Goal: Task Accomplishment & Management: Use online tool/utility

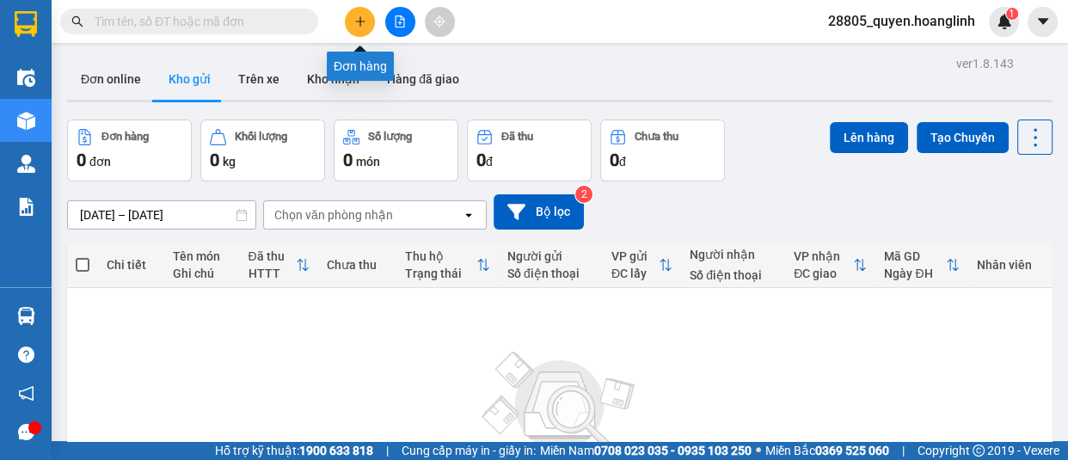
click at [361, 18] on icon "plus" at bounding box center [360, 21] width 12 height 12
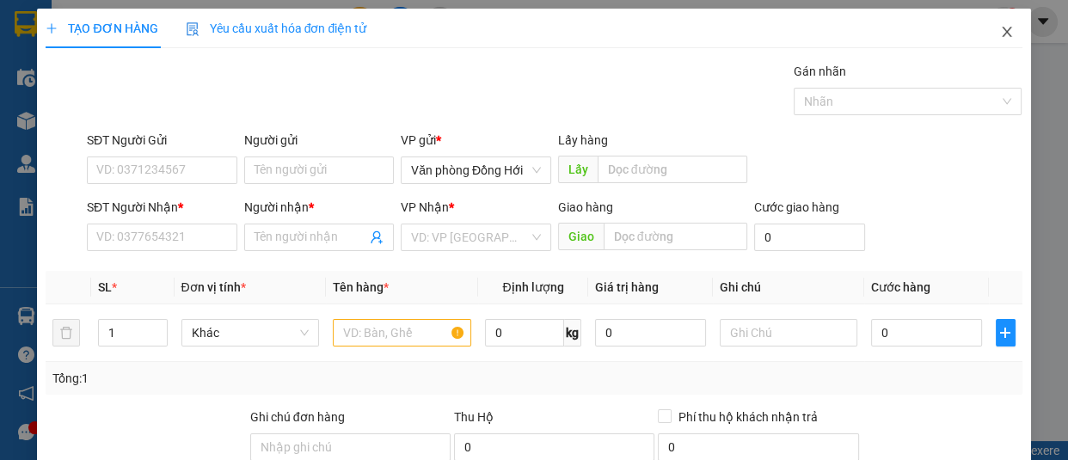
click at [1002, 31] on icon "close" at bounding box center [1006, 32] width 9 height 10
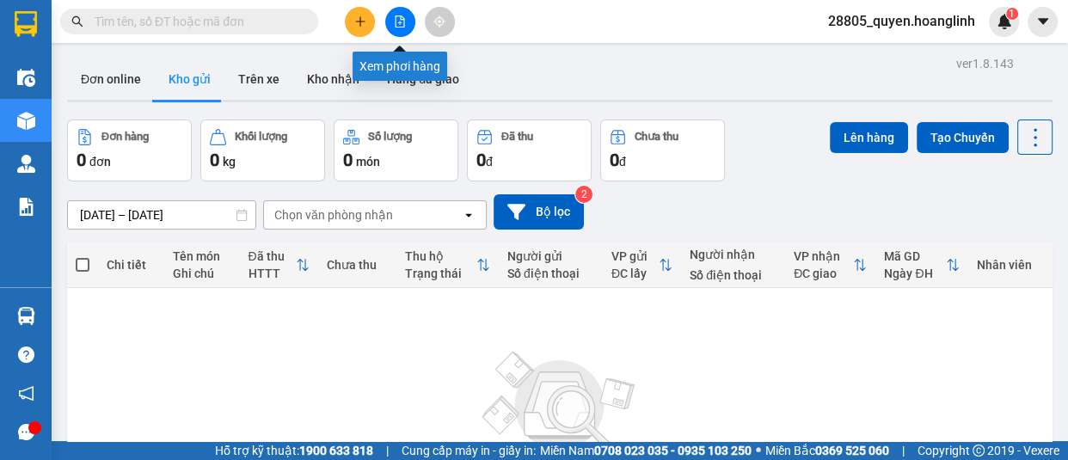
click at [400, 9] on button at bounding box center [400, 22] width 30 height 30
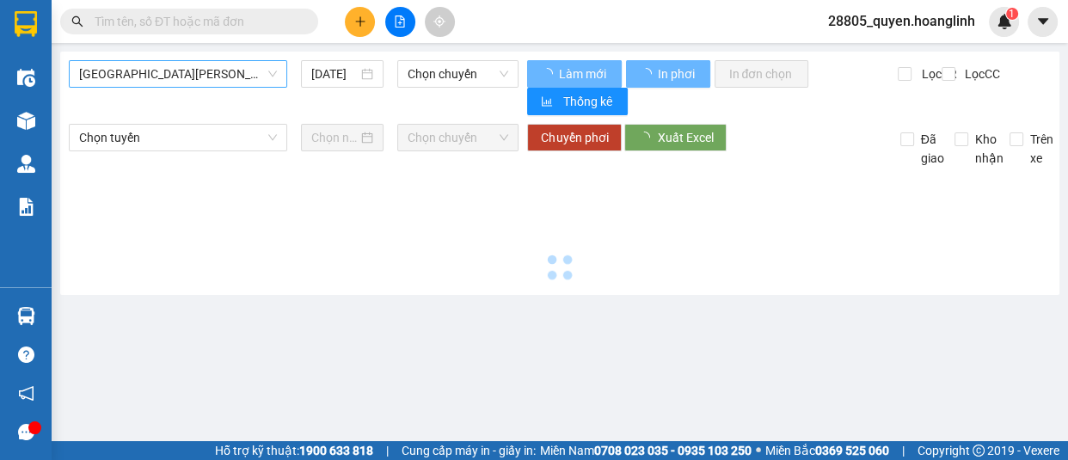
type input "[DATE]"
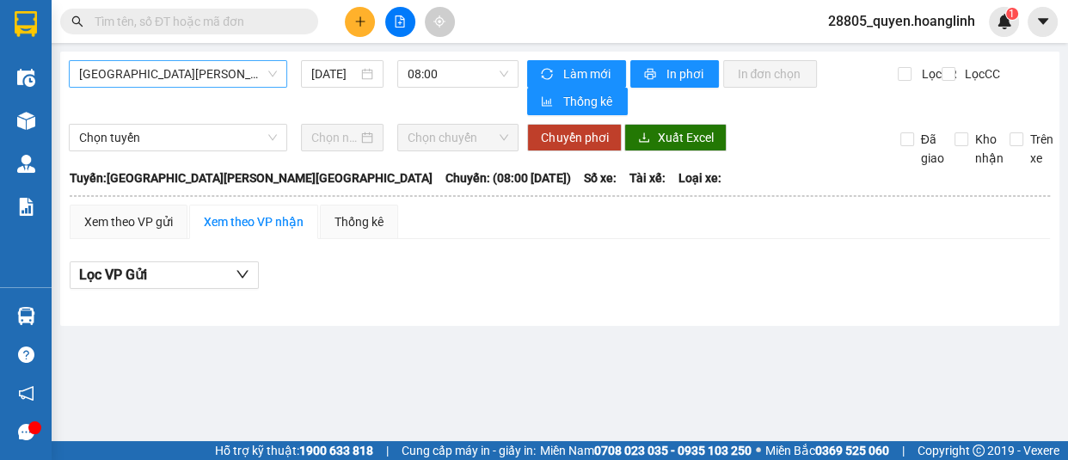
click at [205, 74] on span "[GEOGRAPHIC_DATA][PERSON_NAME][GEOGRAPHIC_DATA]" at bounding box center [178, 74] width 198 height 26
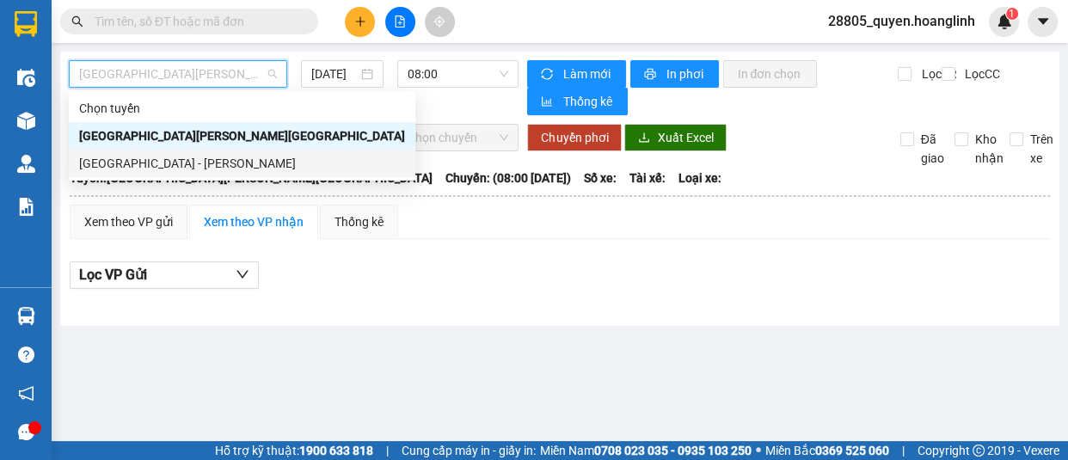
click at [199, 165] on div "[GEOGRAPHIC_DATA] - [PERSON_NAME]" at bounding box center [242, 163] width 326 height 19
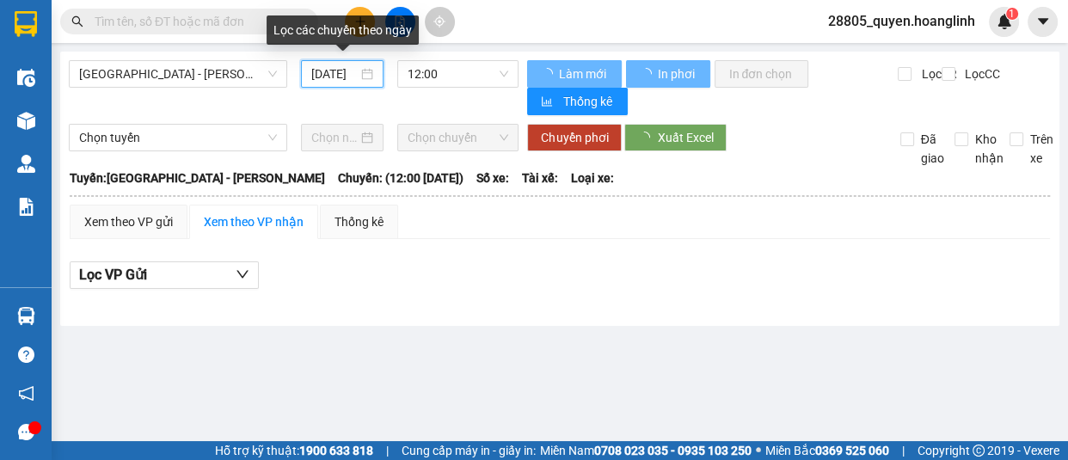
click at [329, 77] on input "[DATE]" at bounding box center [334, 74] width 46 height 19
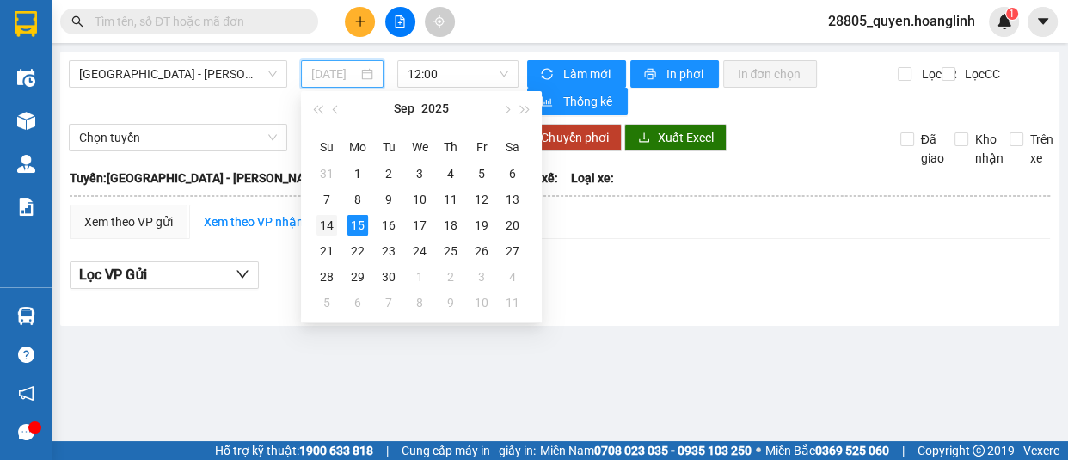
click at [319, 226] on div "14" at bounding box center [327, 225] width 21 height 21
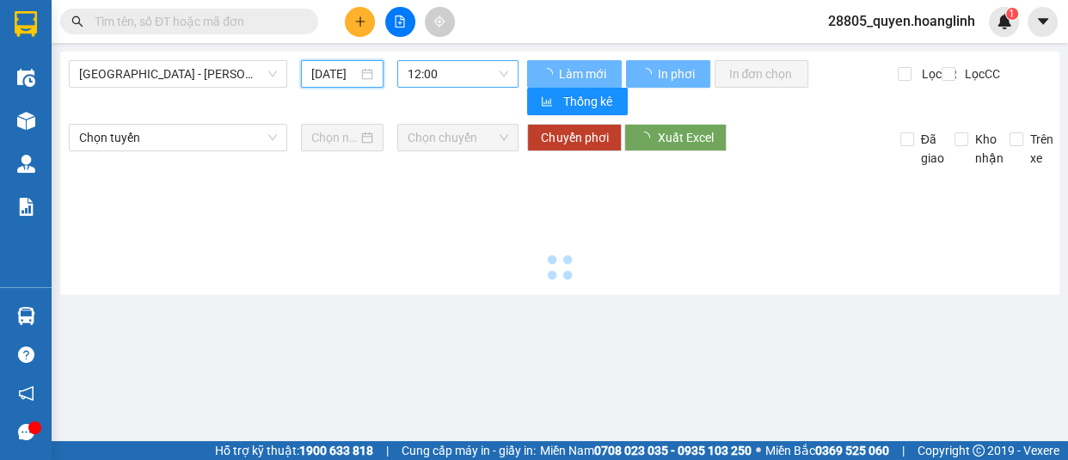
type input "[DATE]"
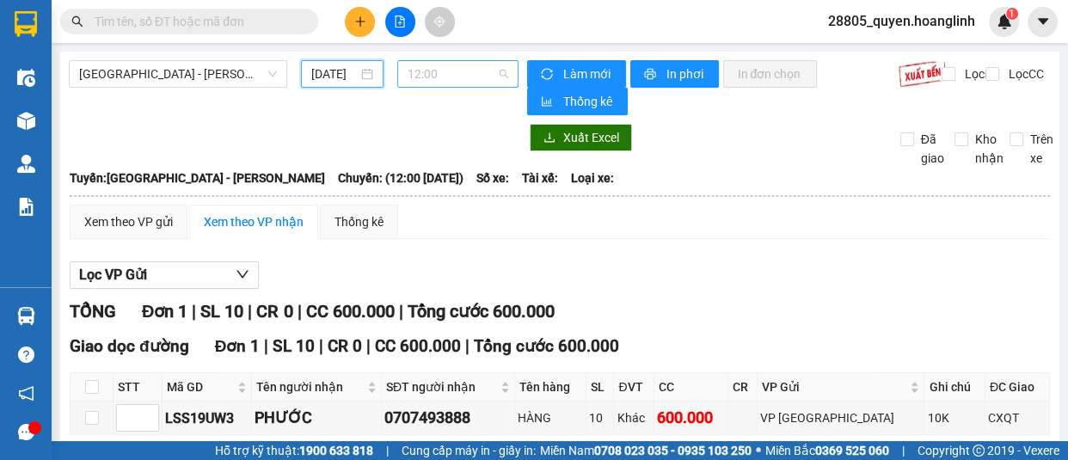
click at [470, 77] on span "12:00" at bounding box center [458, 74] width 101 height 26
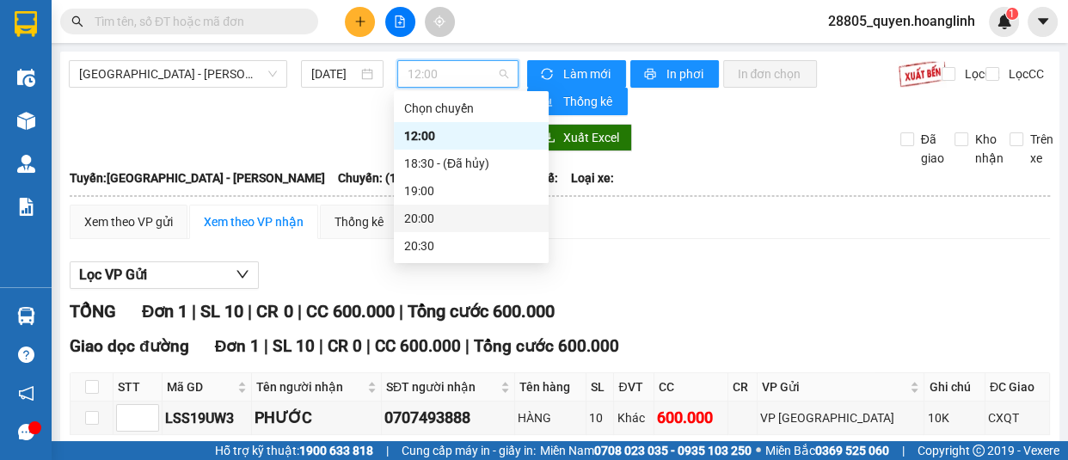
click at [453, 218] on div "20:00" at bounding box center [471, 218] width 134 height 19
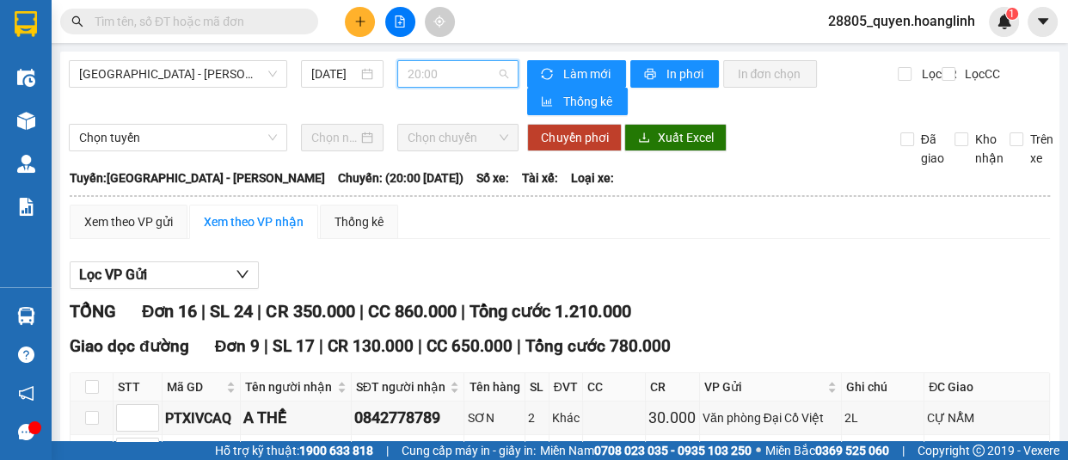
click at [434, 81] on span "20:00" at bounding box center [458, 74] width 101 height 26
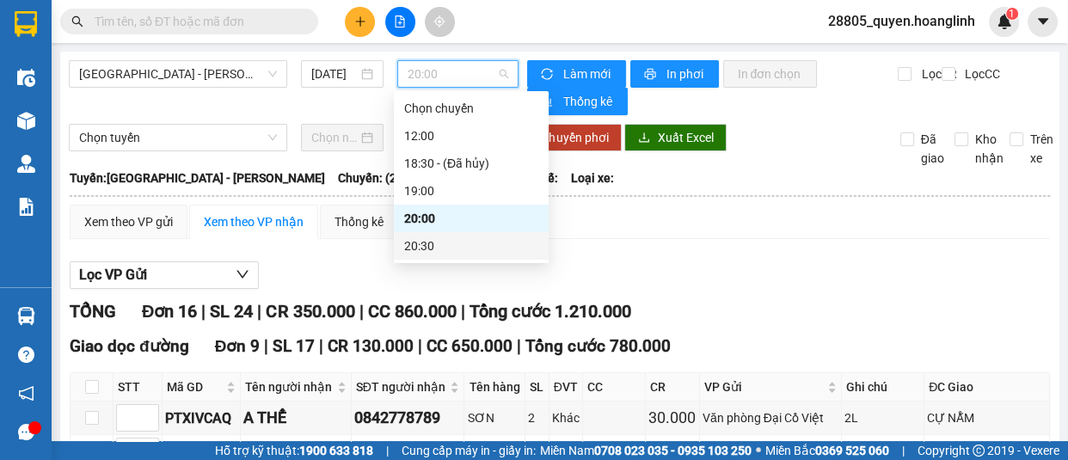
click at [434, 241] on div "20:30" at bounding box center [471, 246] width 134 height 19
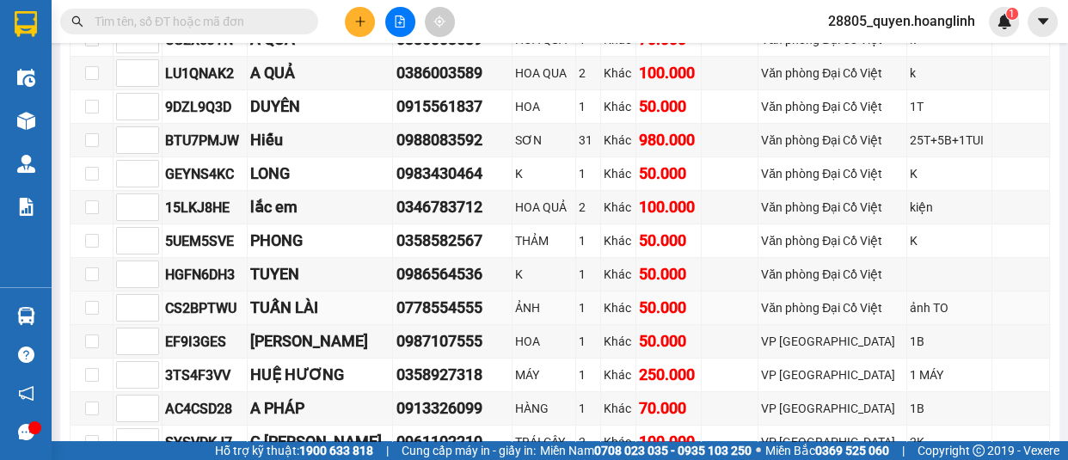
scroll to position [843, 0]
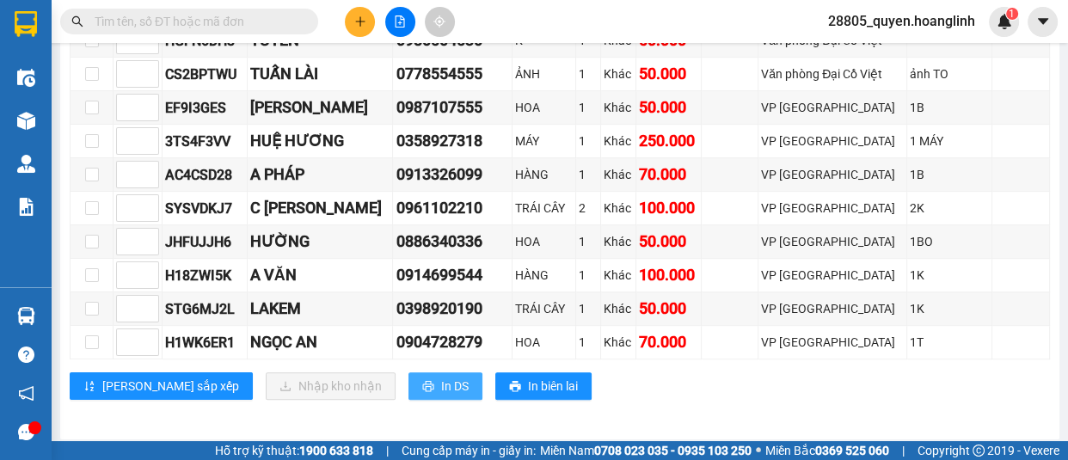
click at [441, 383] on span "In DS" at bounding box center [455, 386] width 28 height 19
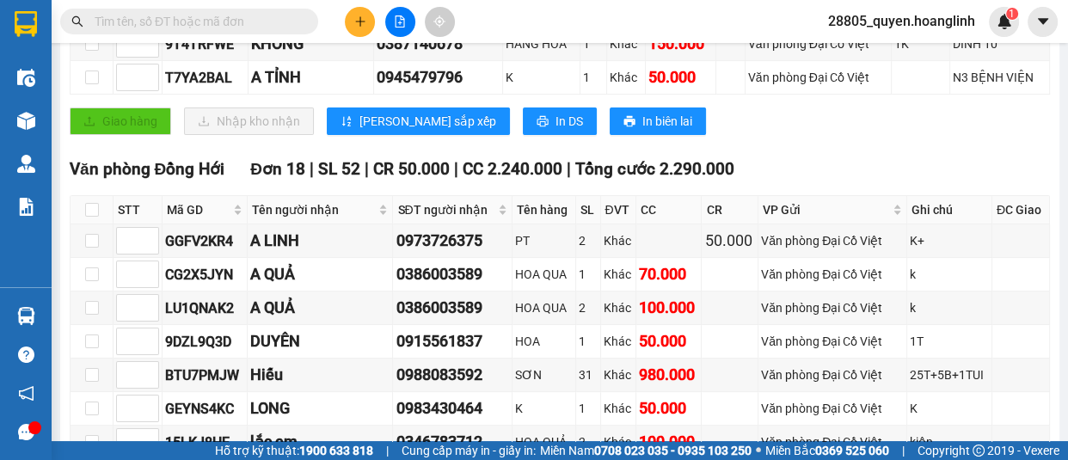
scroll to position [0, 0]
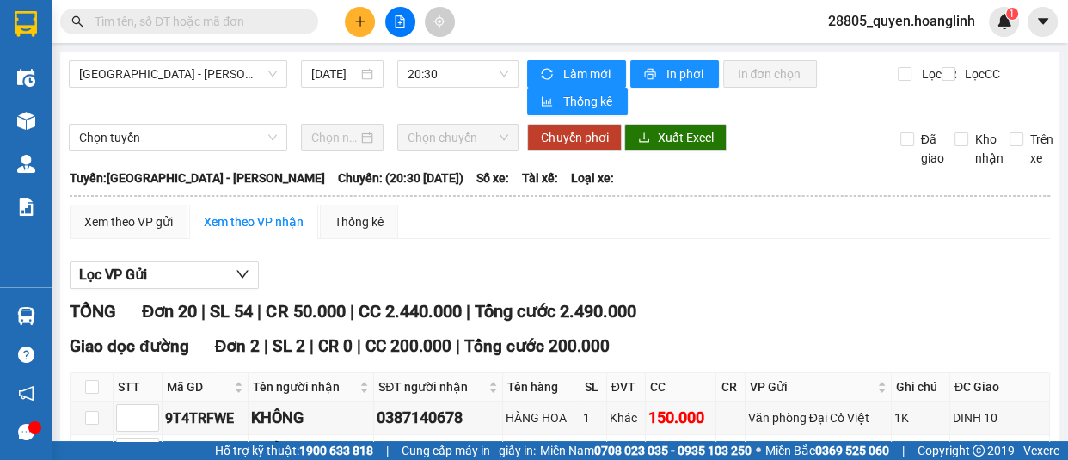
click at [257, 18] on input "text" at bounding box center [196, 21] width 203 height 19
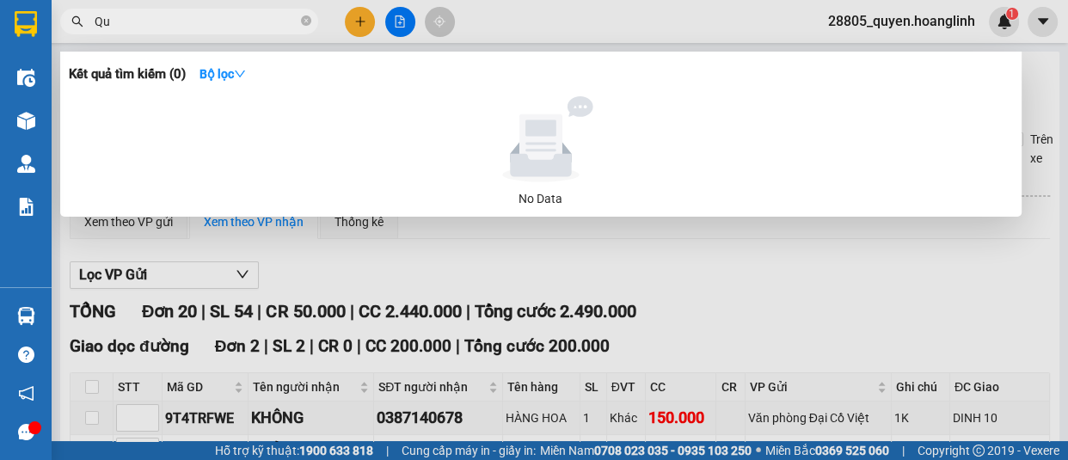
type input "Quả"
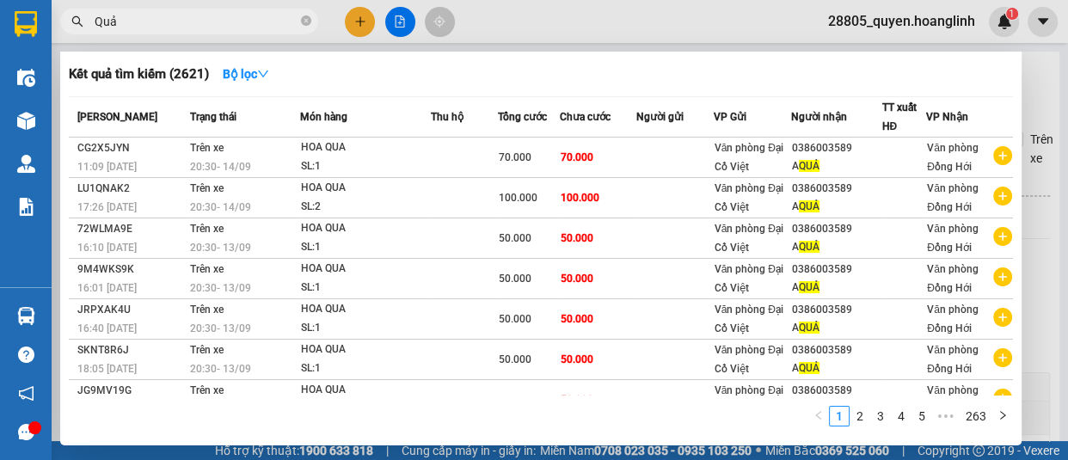
drag, startPoint x: 308, startPoint y: 23, endPoint x: 308, endPoint y: 3, distance: 19.8
click at [308, 20] on icon "close-circle" at bounding box center [306, 20] width 10 height 10
